Goal: Task Accomplishment & Management: Complete application form

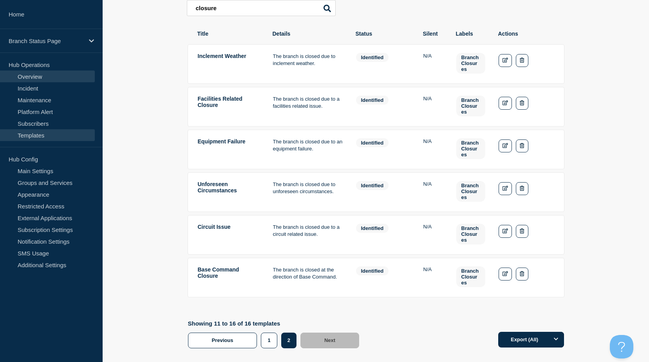
click at [27, 77] on link "Overview" at bounding box center [47, 76] width 95 height 12
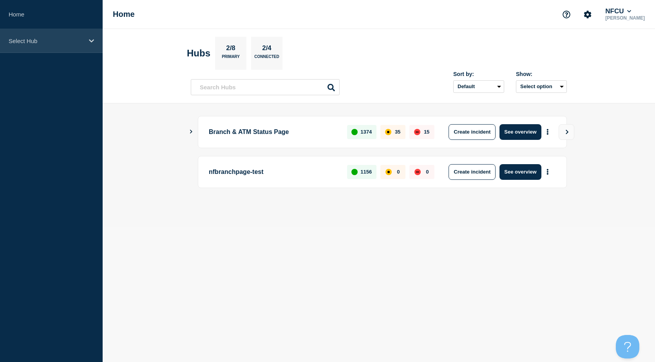
click at [57, 41] on p "Select Hub" at bounding box center [46, 41] width 75 height 7
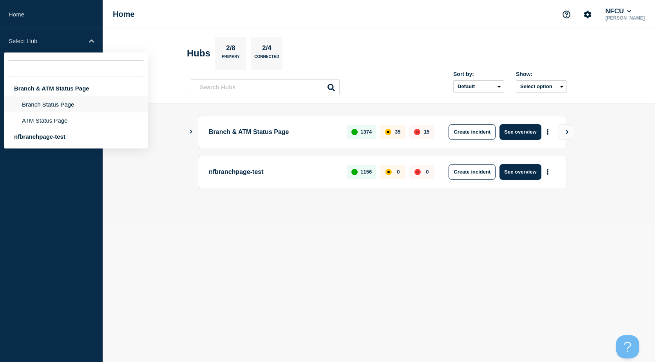
click at [57, 112] on li "Branch Status Page" at bounding box center [76, 120] width 144 height 16
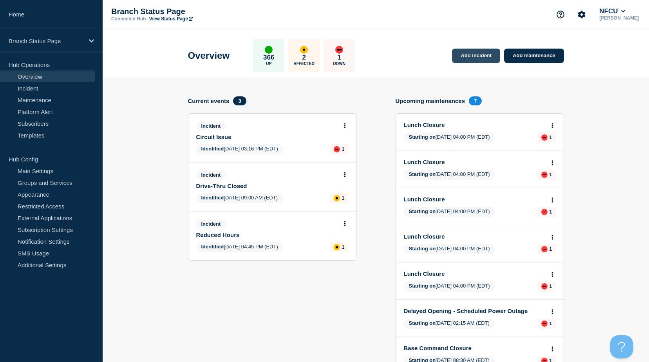
click at [466, 59] on link "Add incident" at bounding box center [476, 56] width 48 height 14
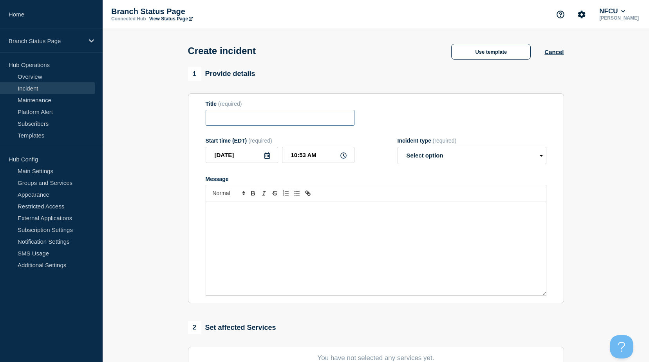
click at [284, 116] on input "Title" at bounding box center [280, 118] width 149 height 16
click at [468, 57] on button "Use template" at bounding box center [491, 52] width 80 height 16
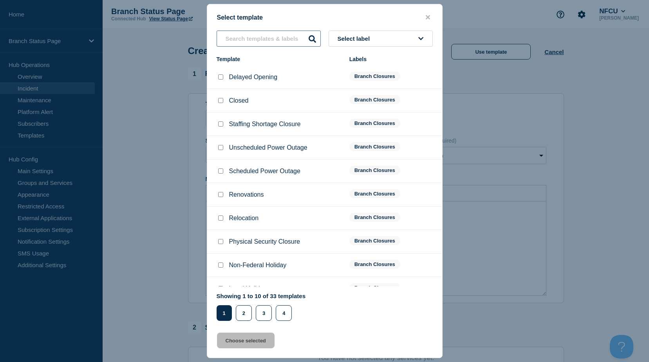
click at [275, 42] on input "text" at bounding box center [269, 39] width 104 height 16
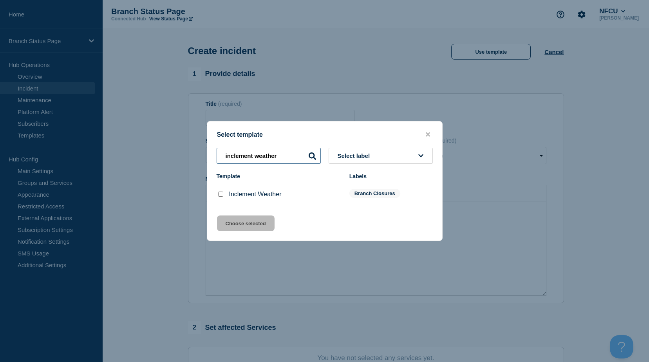
type input "inclement weather"
click at [221, 193] on input "Inclement Weather checkbox" at bounding box center [220, 194] width 5 height 5
checkbox input "true"
click at [238, 224] on button "Choose selected" at bounding box center [246, 223] width 58 height 16
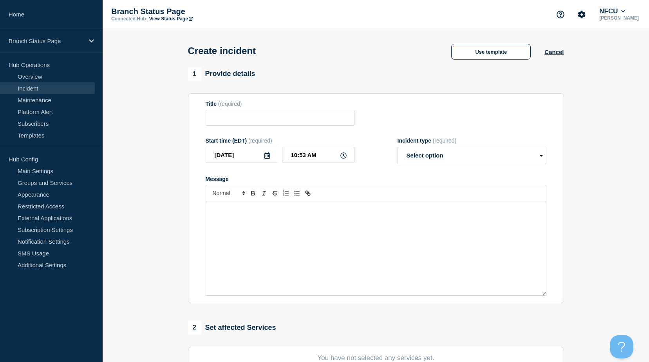
type input "Inclement Weather"
select select "identified"
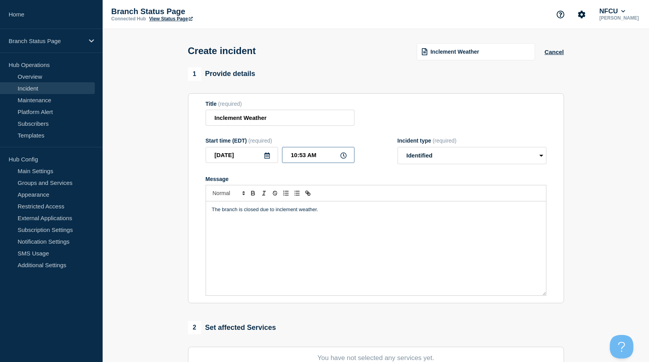
click at [305, 158] on input "10:53 AM" at bounding box center [318, 155] width 72 height 16
type input "10:33 AM"
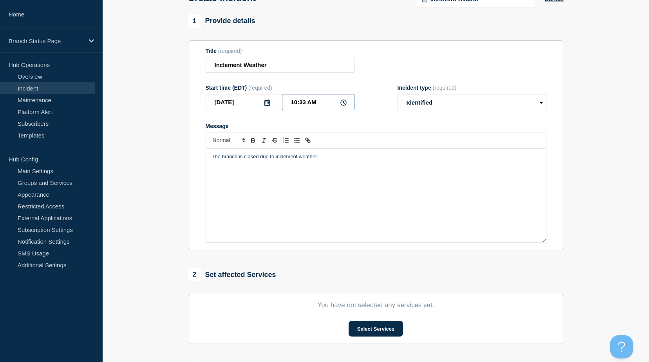
scroll to position [117, 0]
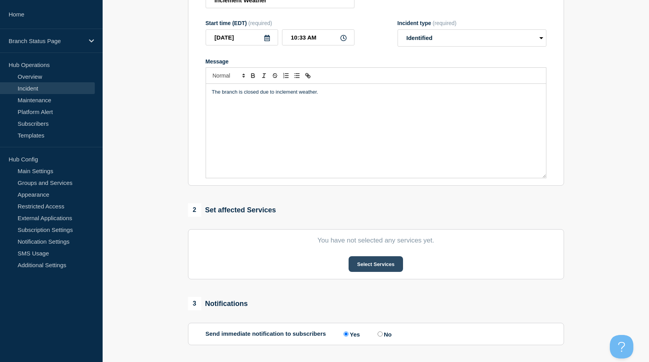
click at [364, 263] on button "Select Services" at bounding box center [376, 264] width 54 height 16
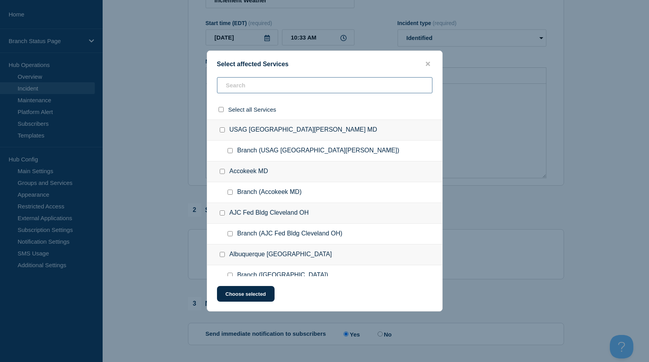
click at [267, 86] on input "text" at bounding box center [324, 85] width 215 height 16
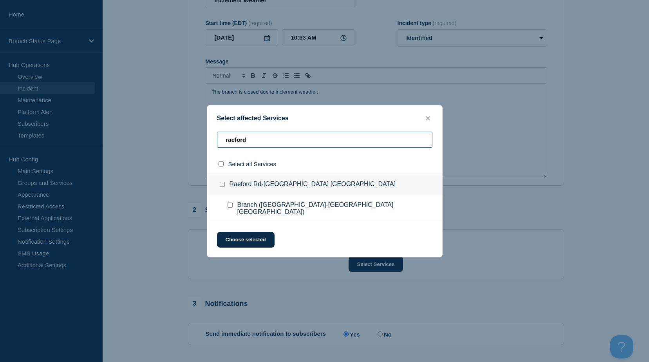
type input "raeford"
click at [230, 208] on input "Branch (Raeford Rd-Fayetteville NC) checkbox" at bounding box center [230, 204] width 5 height 5
checkbox input "true"
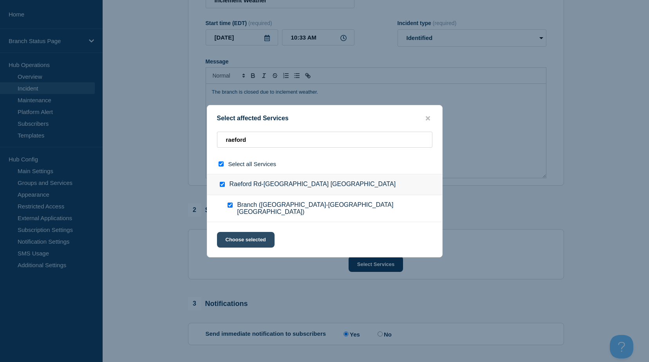
click at [249, 240] on button "Choose selected" at bounding box center [246, 240] width 58 height 16
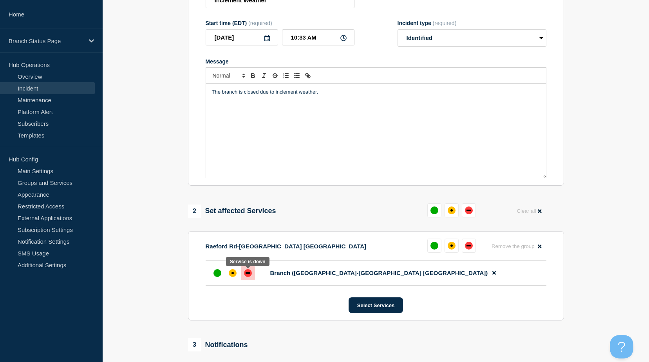
click at [247, 274] on div "down" at bounding box center [248, 273] width 5 height 2
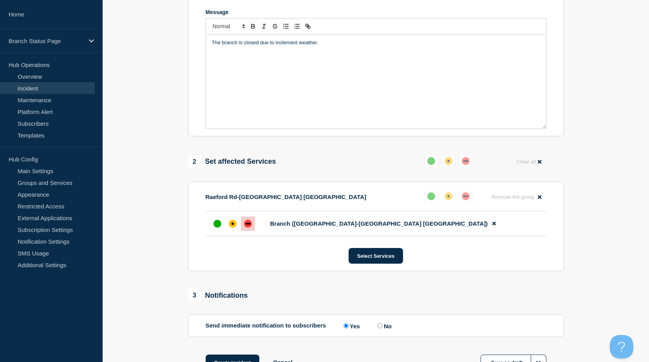
scroll to position [228, 0]
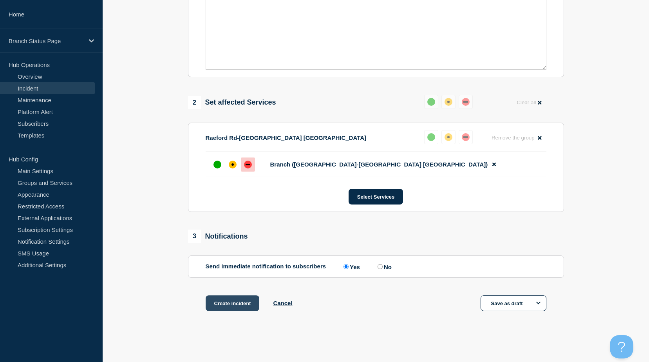
click at [229, 300] on button "Create incident" at bounding box center [233, 303] width 54 height 16
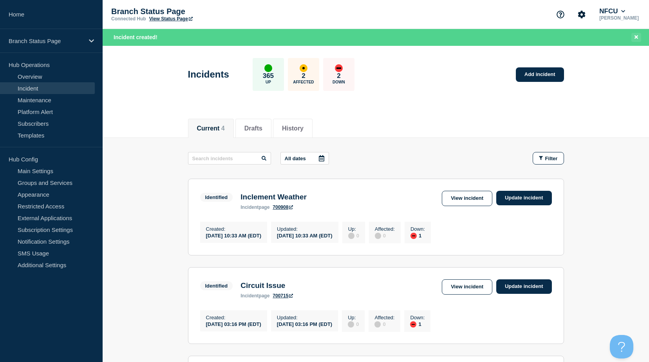
click at [636, 36] on icon "Close banner" at bounding box center [636, 36] width 4 height 5
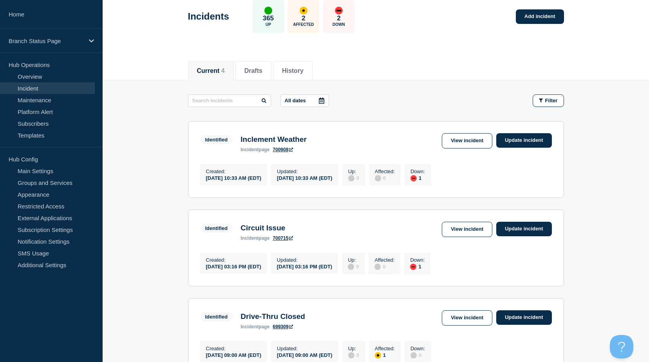
scroll to position [78, 0]
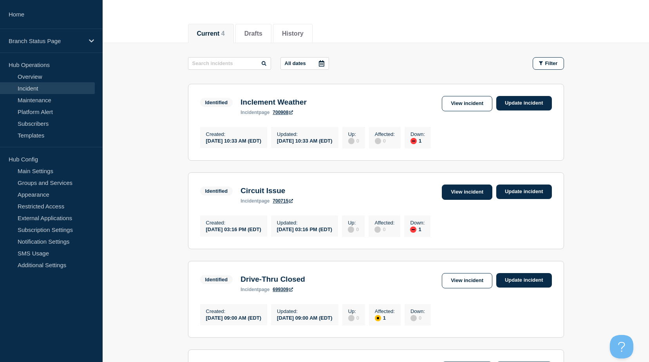
click at [466, 194] on link "View incident" at bounding box center [467, 191] width 51 height 15
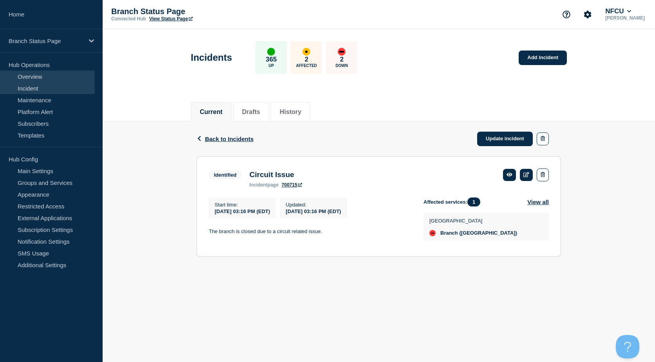
click at [55, 74] on link "Overview" at bounding box center [47, 76] width 95 height 12
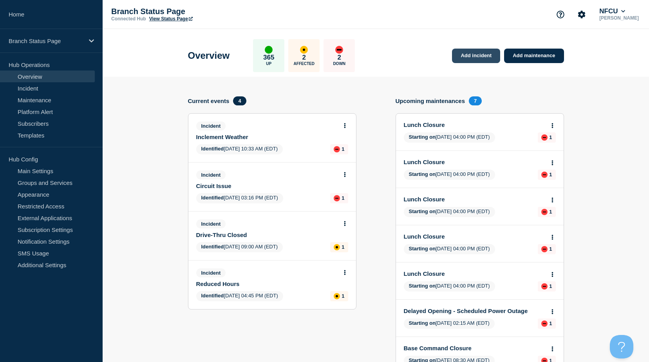
click at [475, 53] on link "Add incident" at bounding box center [476, 56] width 48 height 14
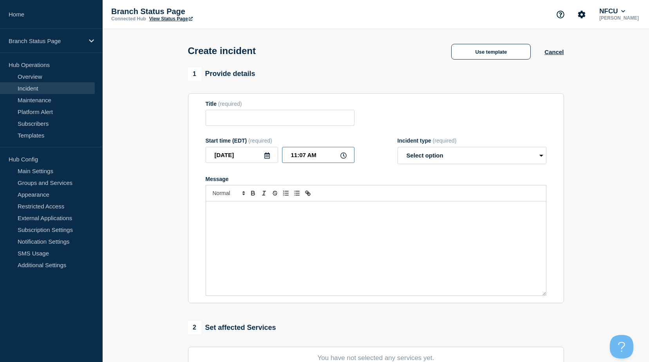
click at [305, 153] on input "11:07 AM" at bounding box center [318, 155] width 72 height 16
type input "11:05 AM"
click at [511, 50] on button "Use template" at bounding box center [491, 52] width 80 height 16
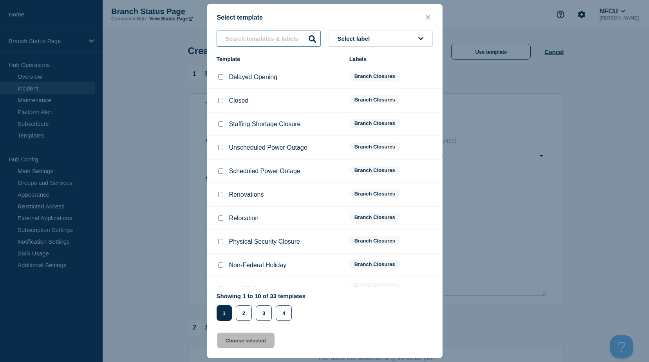
click at [251, 44] on input "text" at bounding box center [269, 39] width 104 height 16
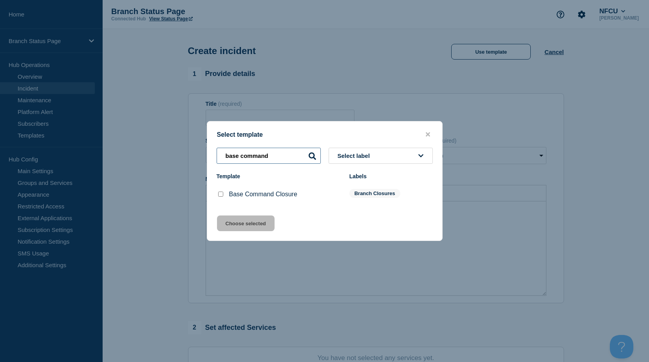
type input "base command"
click at [220, 195] on input "Base Command Closure checkbox" at bounding box center [220, 194] width 5 height 5
checkbox input "true"
click at [235, 221] on button "Choose selected" at bounding box center [246, 223] width 58 height 16
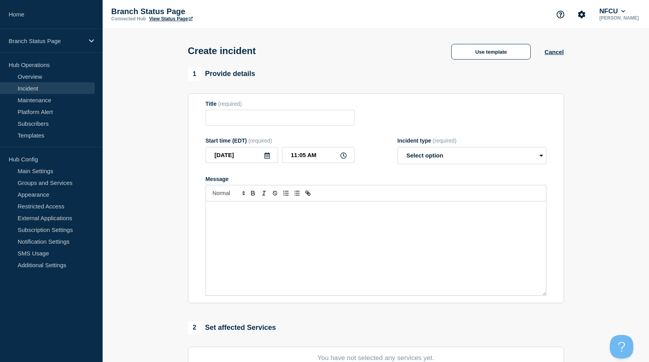
type input "Base Command Closure"
select select "identified"
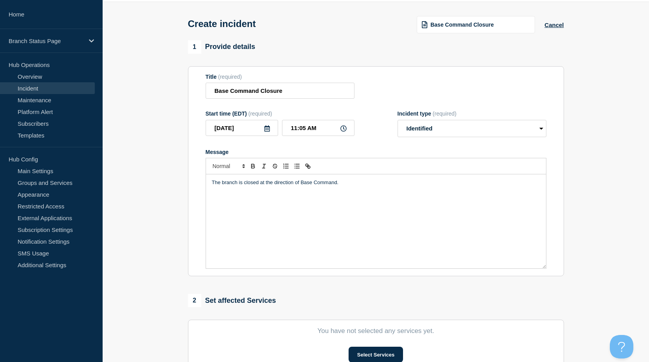
scroll to position [78, 0]
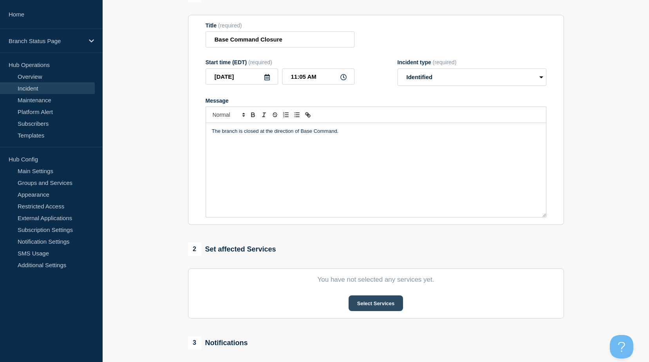
click at [364, 299] on button "Select Services" at bounding box center [376, 303] width 54 height 16
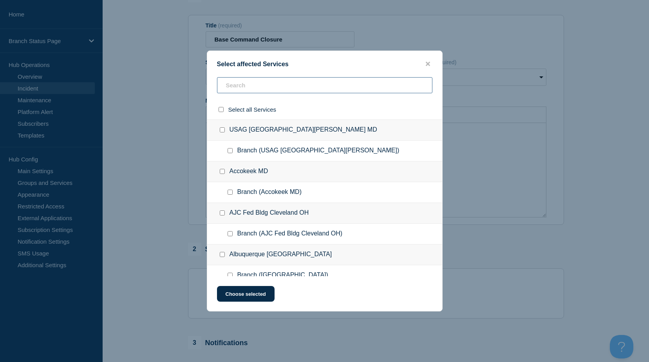
click at [271, 92] on input "text" at bounding box center [324, 85] width 215 height 16
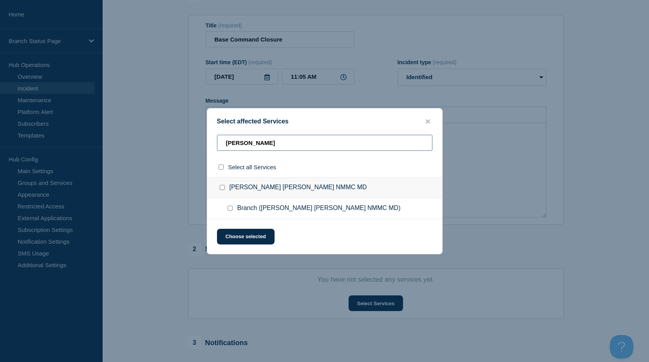
type input "walter re"
click at [229, 208] on input "Branch (Walter Reed NMMC MD) checkbox" at bounding box center [230, 208] width 5 height 5
checkbox input "true"
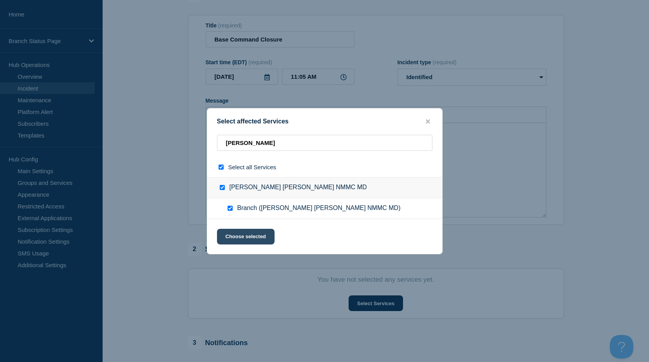
click at [246, 236] on button "Choose selected" at bounding box center [246, 237] width 58 height 16
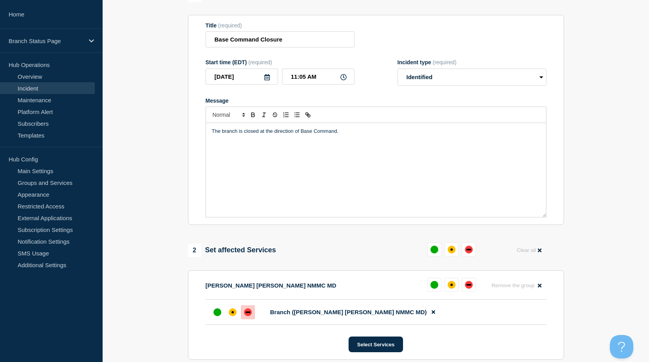
click at [249, 312] on div "down" at bounding box center [248, 312] width 8 height 8
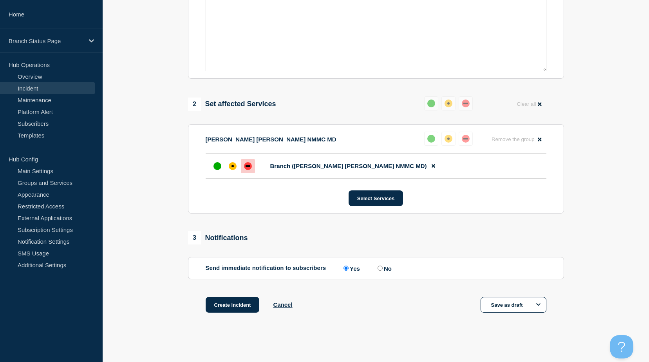
scroll to position [228, 0]
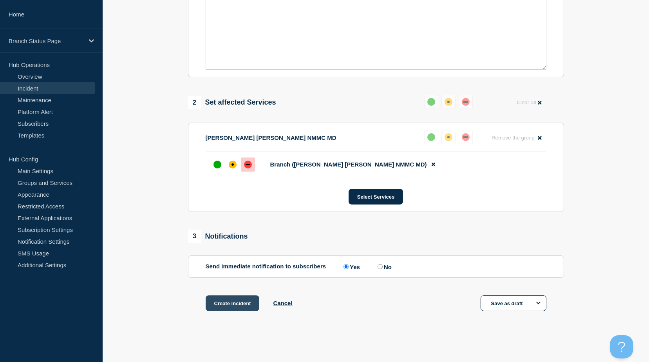
click at [226, 304] on button "Create incident" at bounding box center [233, 303] width 54 height 16
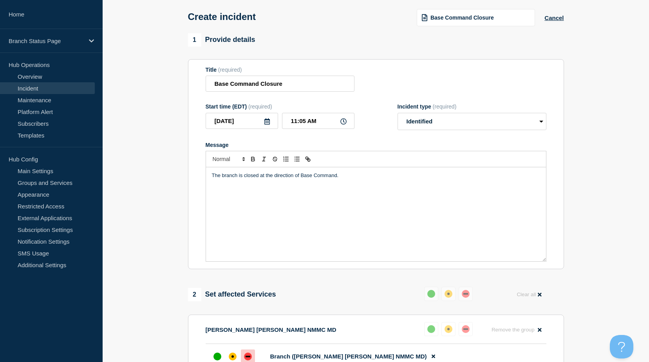
scroll to position [32, 0]
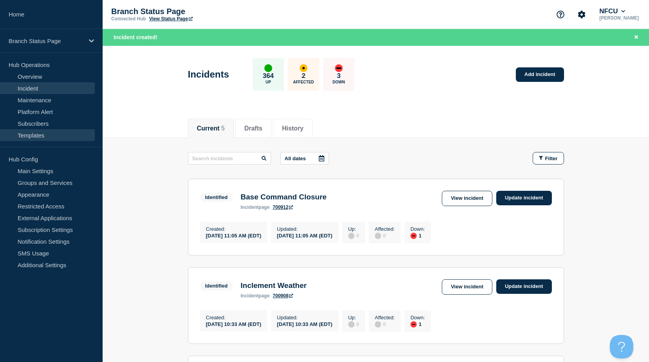
click at [31, 138] on link "Templates" at bounding box center [47, 135] width 95 height 12
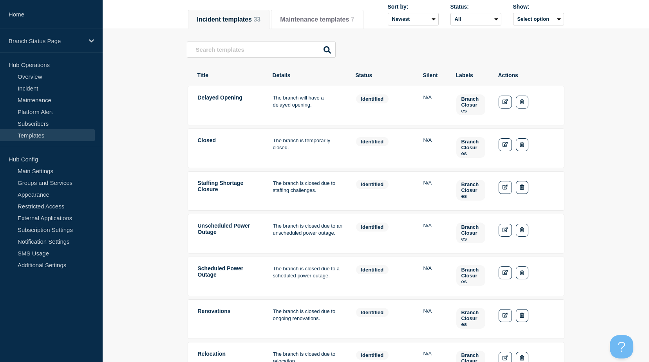
scroll to position [39, 0]
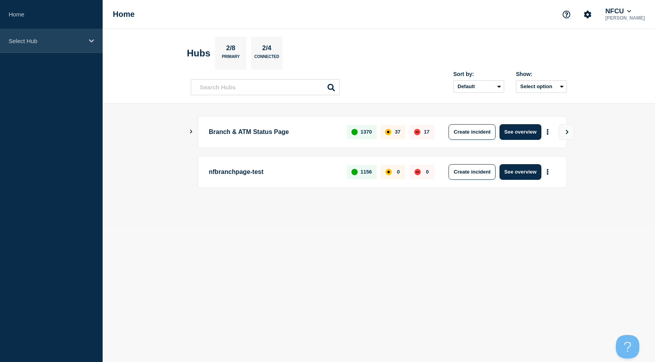
click at [72, 46] on div "Select Hub" at bounding box center [51, 41] width 103 height 24
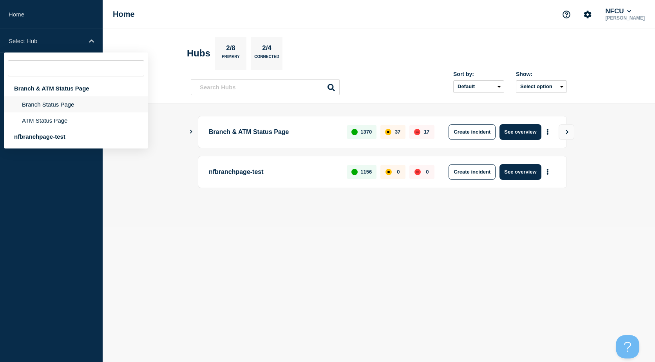
click at [68, 112] on li "Branch Status Page" at bounding box center [76, 120] width 144 height 16
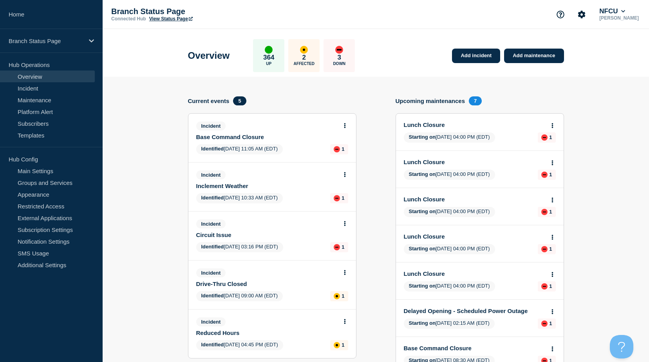
click at [346, 126] on button at bounding box center [345, 126] width 7 height 7
click at [347, 154] on link "Update incident" at bounding box center [344, 155] width 38 height 6
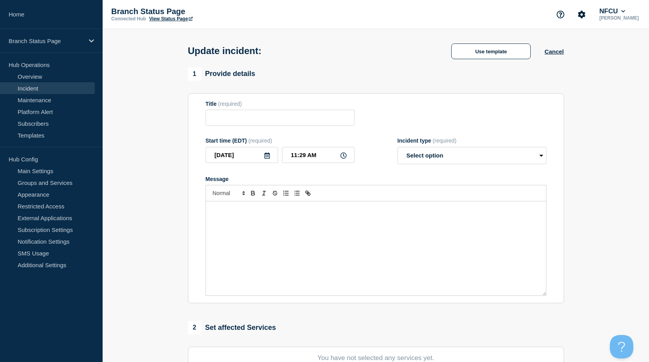
type input "Base Command Closure"
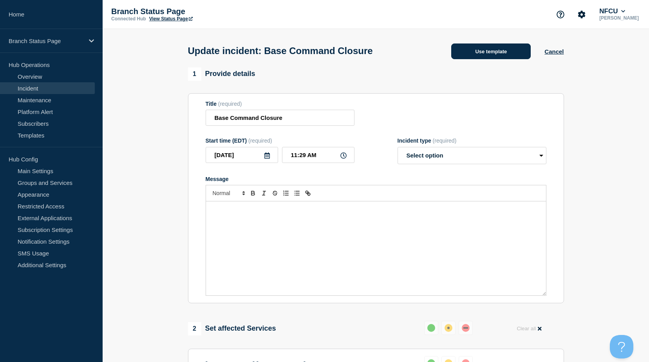
click at [493, 50] on button "Use template" at bounding box center [491, 51] width 80 height 16
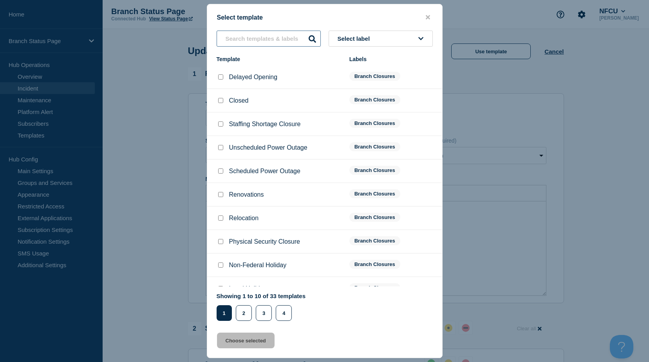
click at [269, 40] on input "text" at bounding box center [269, 39] width 104 height 16
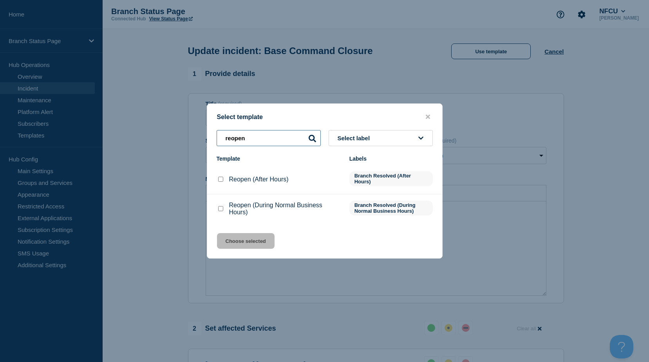
type input "reopen"
click at [219, 213] on div at bounding box center [221, 209] width 8 height 8
drag, startPoint x: 219, startPoint y: 213, endPoint x: 221, endPoint y: 208, distance: 5.1
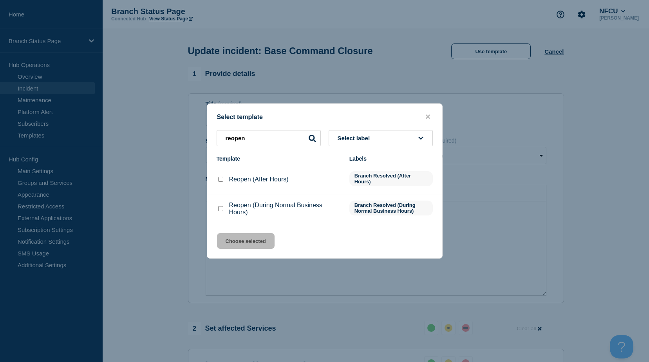
click at [221, 208] on input "Reopen (During Normal Business Hours) checkbox" at bounding box center [220, 208] width 5 height 5
checkbox input "true"
click at [239, 237] on button "Choose selected" at bounding box center [246, 241] width 58 height 16
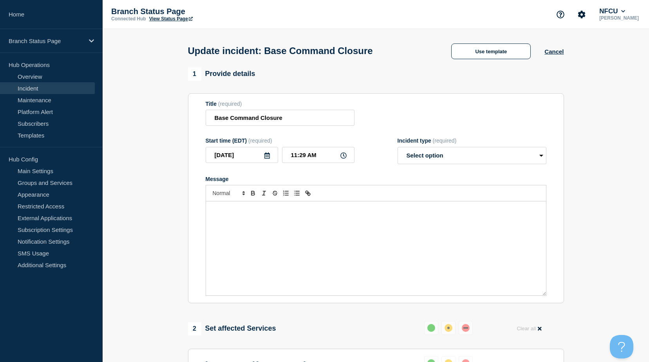
select select "resolved"
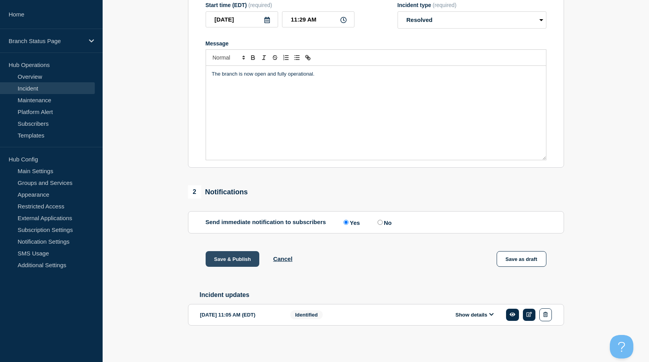
scroll to position [139, 0]
